Goal: Communication & Community: Participate in discussion

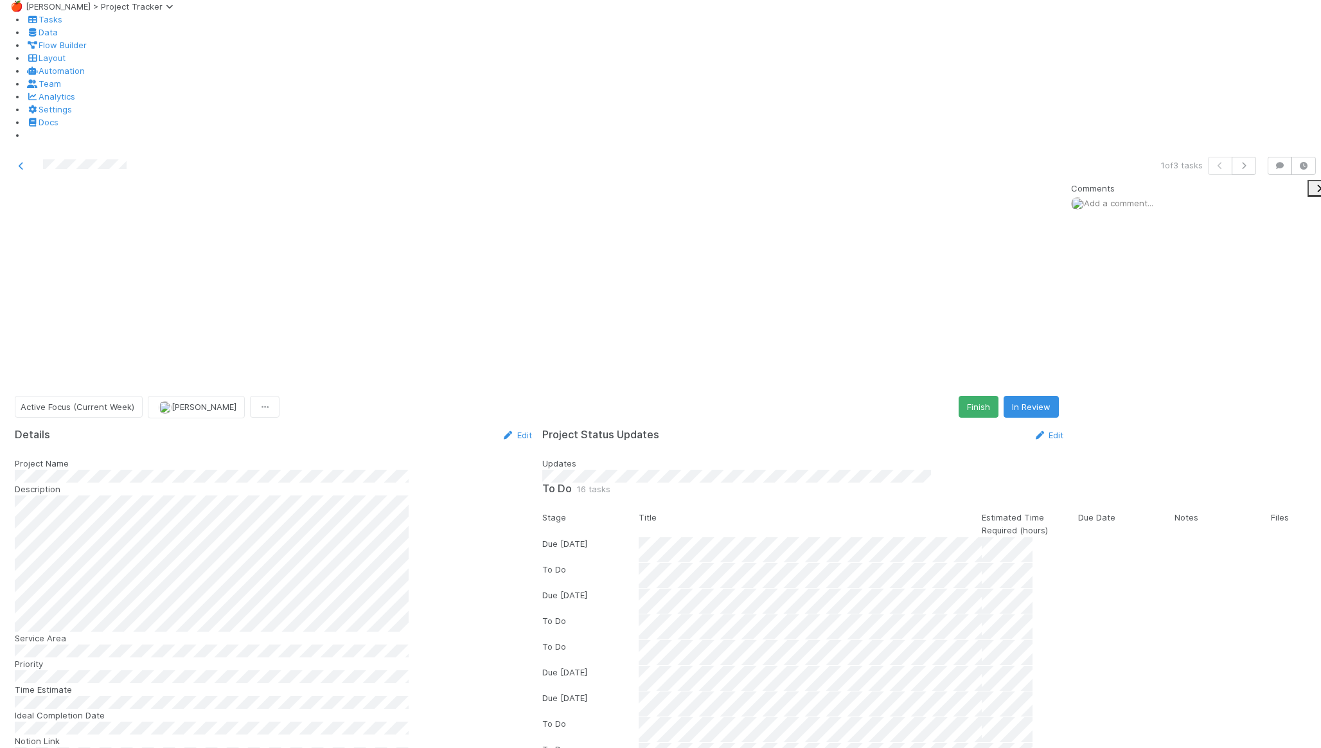
scroll to position [391, 0]
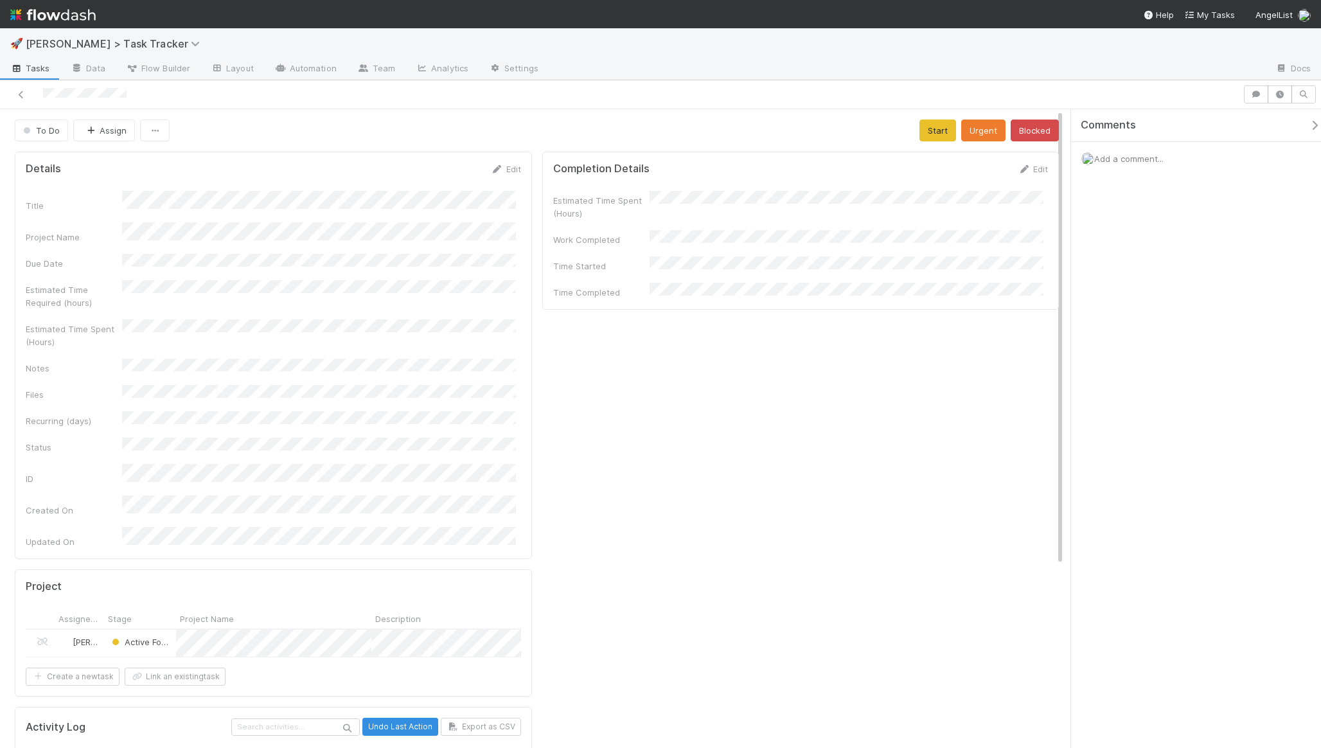
click at [1155, 169] on div "Add a comment..." at bounding box center [1201, 158] width 260 height 33
click at [1138, 157] on span "Add a comment..." at bounding box center [1129, 159] width 69 height 10
